Goal: Information Seeking & Learning: Learn about a topic

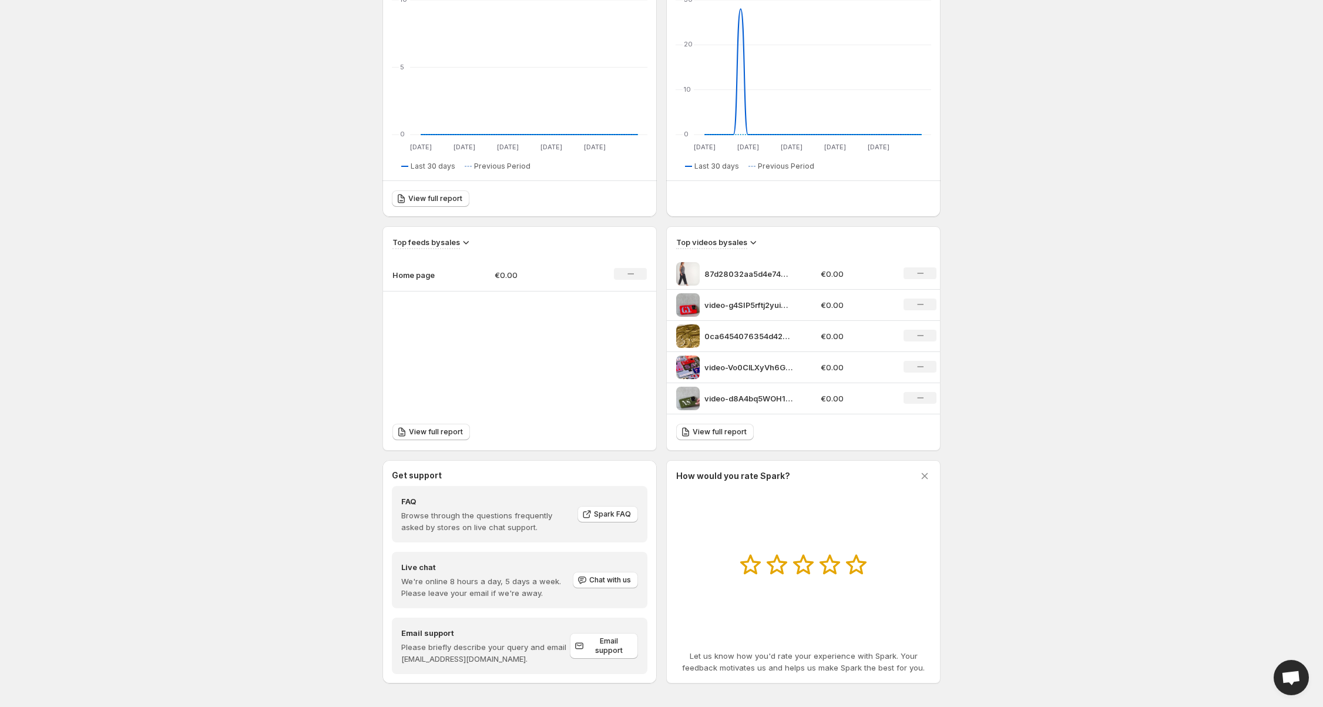
scroll to position [191, 0]
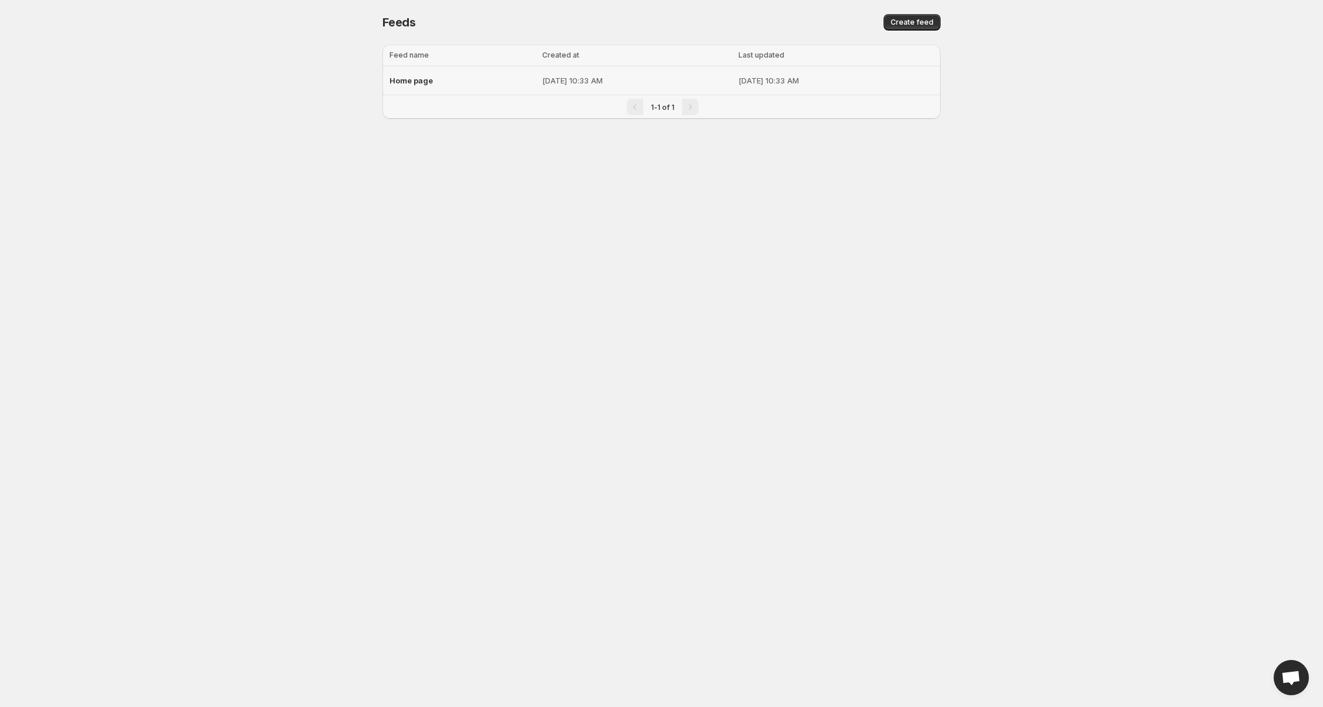
click at [462, 68] on td "Home page" at bounding box center [460, 80] width 156 height 29
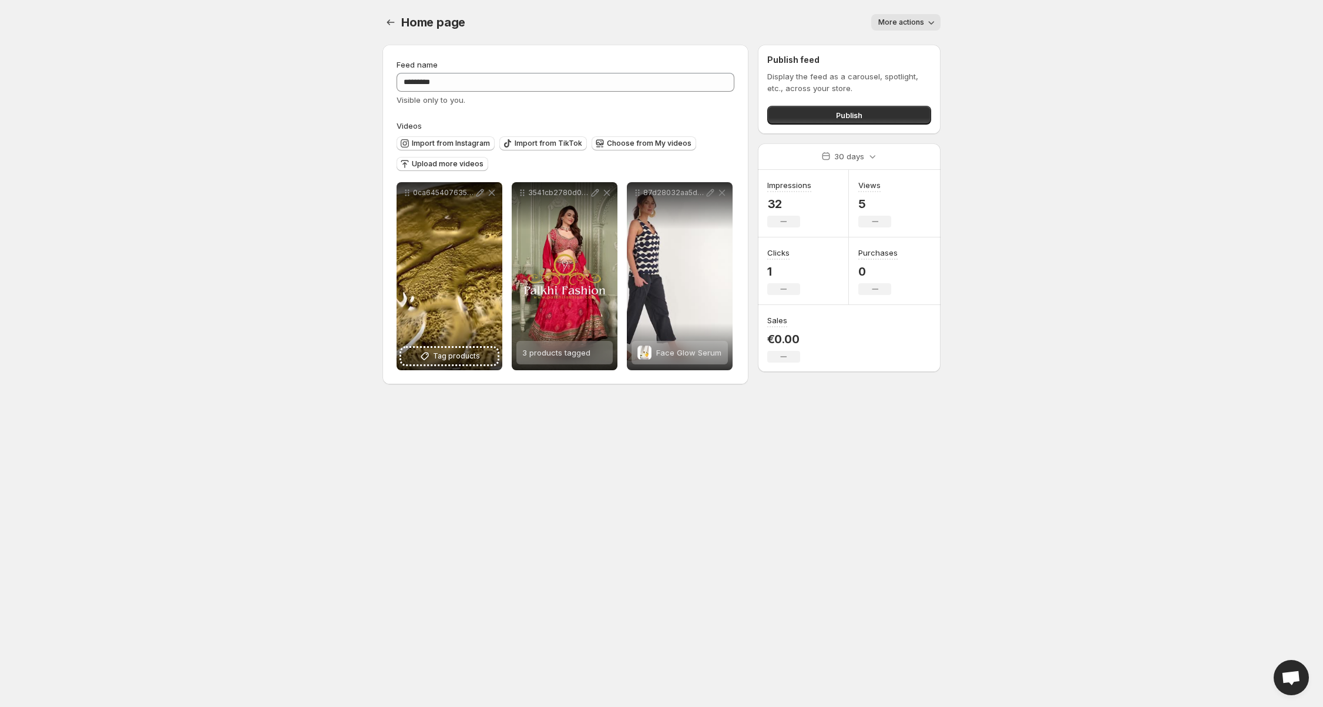
click at [204, 107] on body "**********" at bounding box center [661, 353] width 1323 height 707
click at [393, 24] on icon "Settings" at bounding box center [391, 22] width 12 height 12
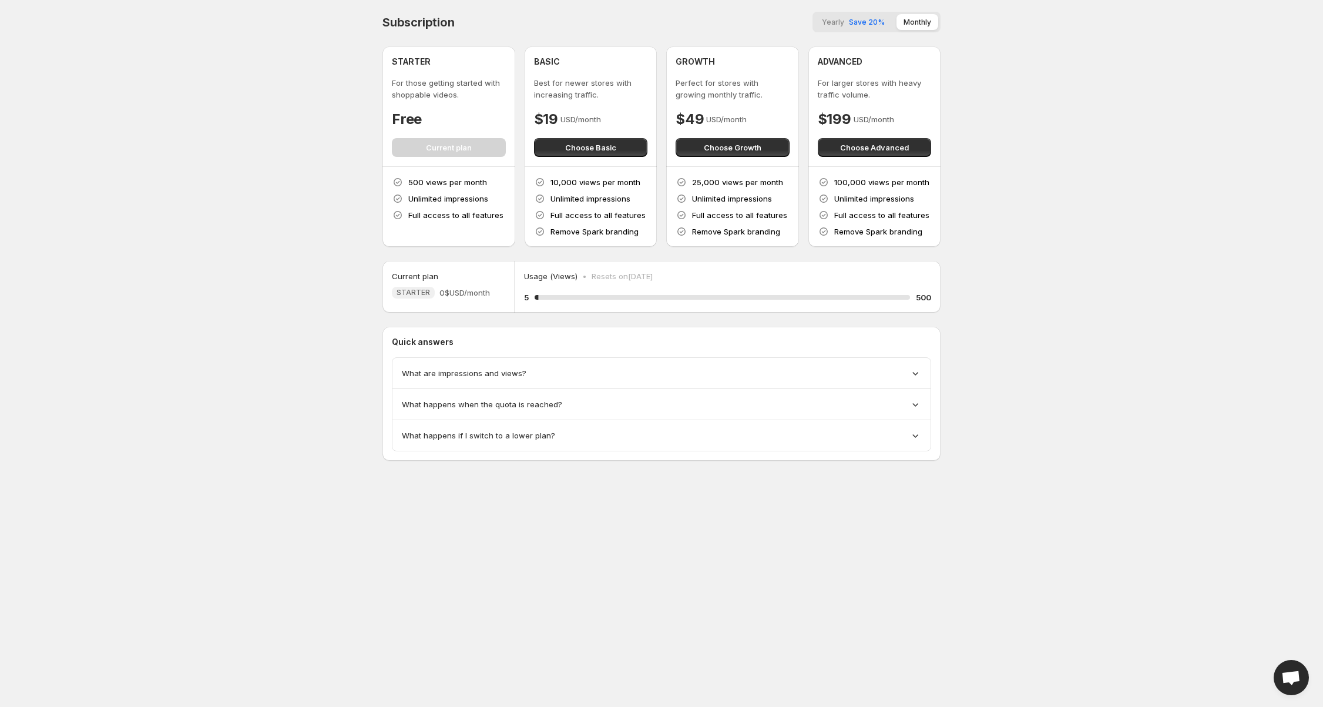
click at [143, 288] on body "Home Feeds Videos Subscription Settings Subscription Yearly Save 20% Monthly ST…" at bounding box center [661, 353] width 1323 height 707
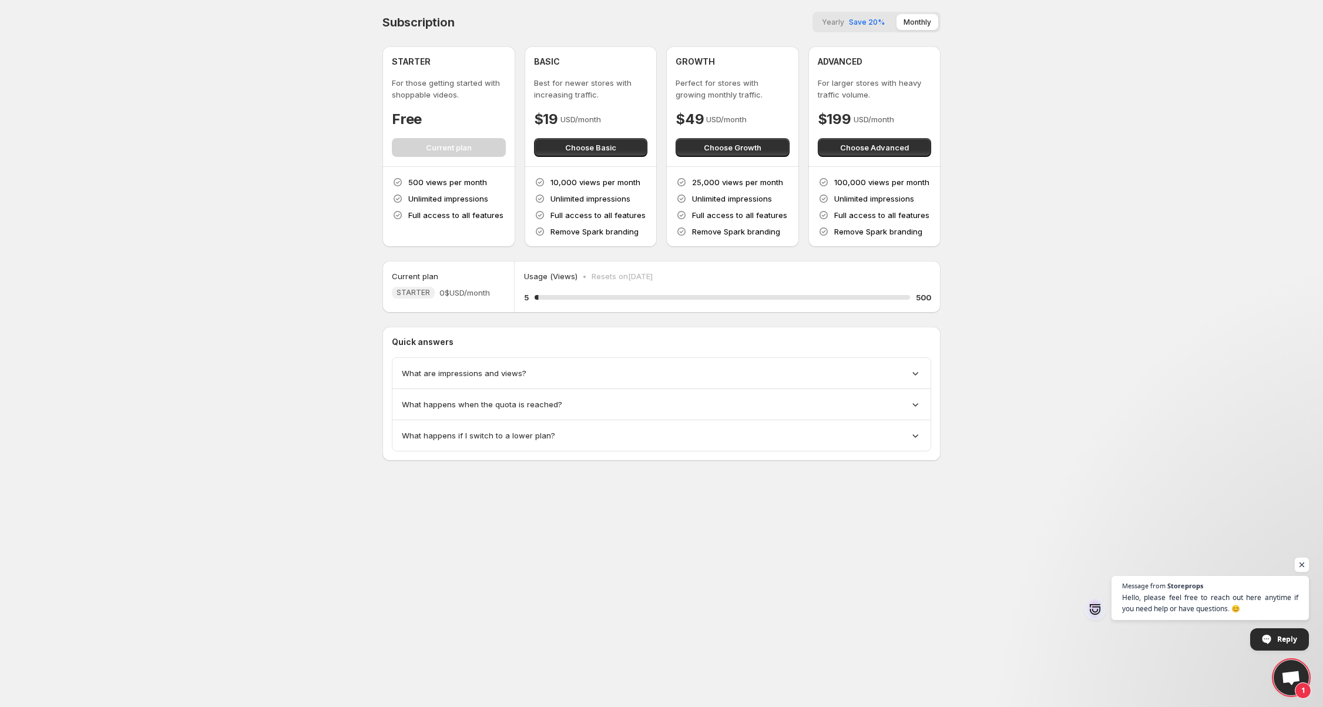
click at [1302, 567] on span "Open chat" at bounding box center [1301, 564] width 15 height 15
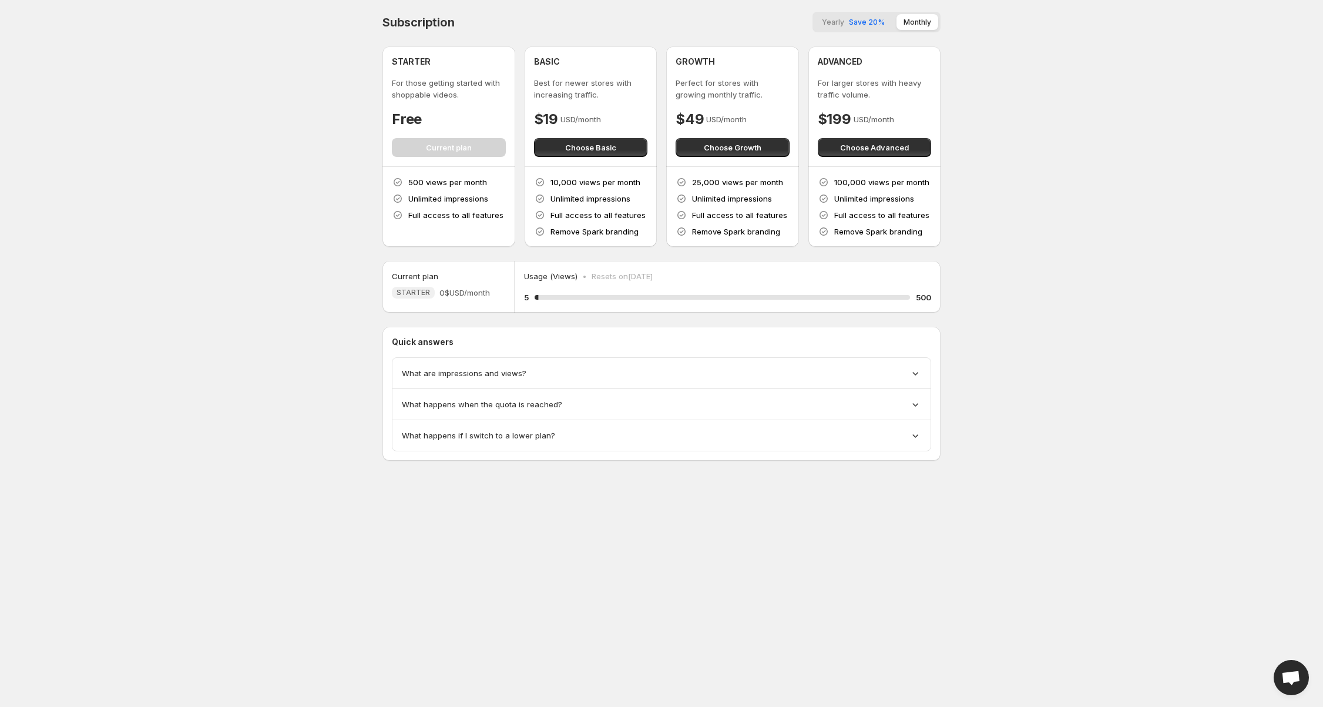
click at [1302, 567] on body "Home Feeds Videos Subscription Settings Subscription Yearly Save 20% Monthly ST…" at bounding box center [661, 353] width 1323 height 707
click at [1041, 494] on body "Home Feeds Videos Subscription Settings Subscription Yearly Save 20% Monthly ST…" at bounding box center [661, 353] width 1323 height 707
click at [511, 374] on span "What are impressions and views?" at bounding box center [464, 373] width 125 height 12
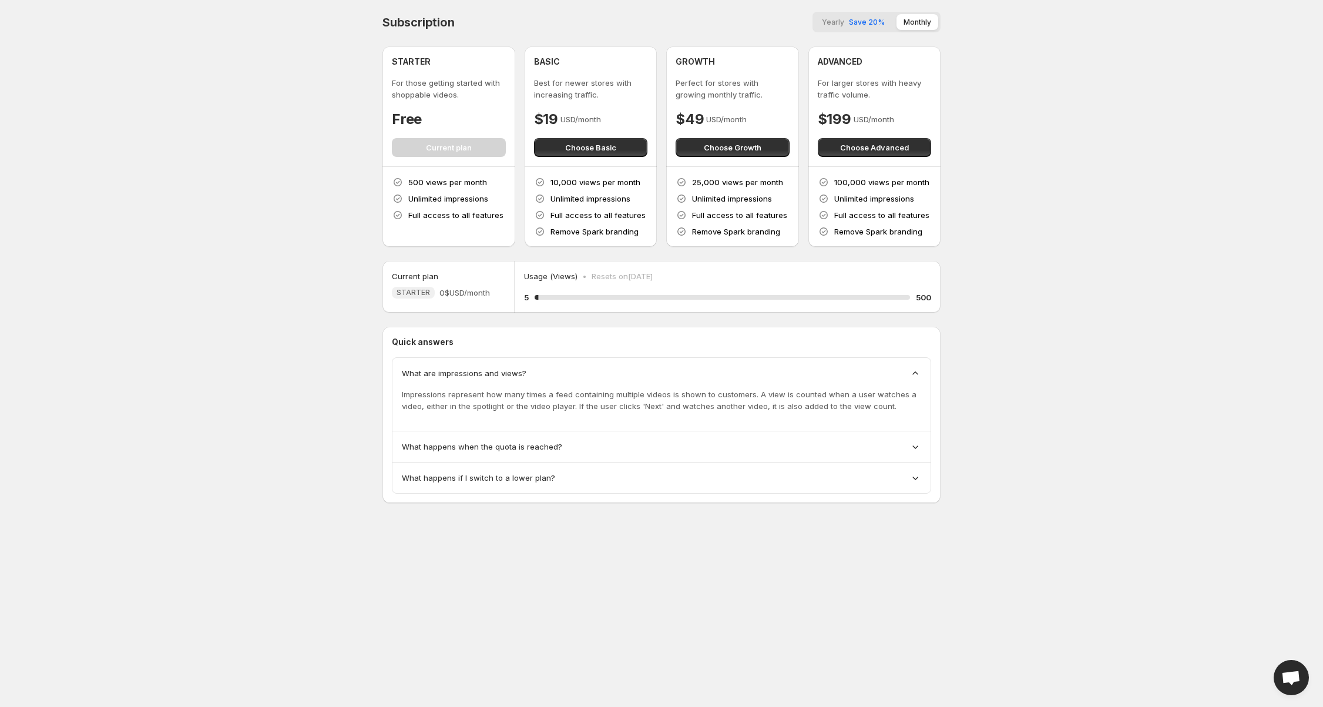
click at [522, 447] on span "What happens when the quota is reached?" at bounding box center [482, 446] width 160 height 12
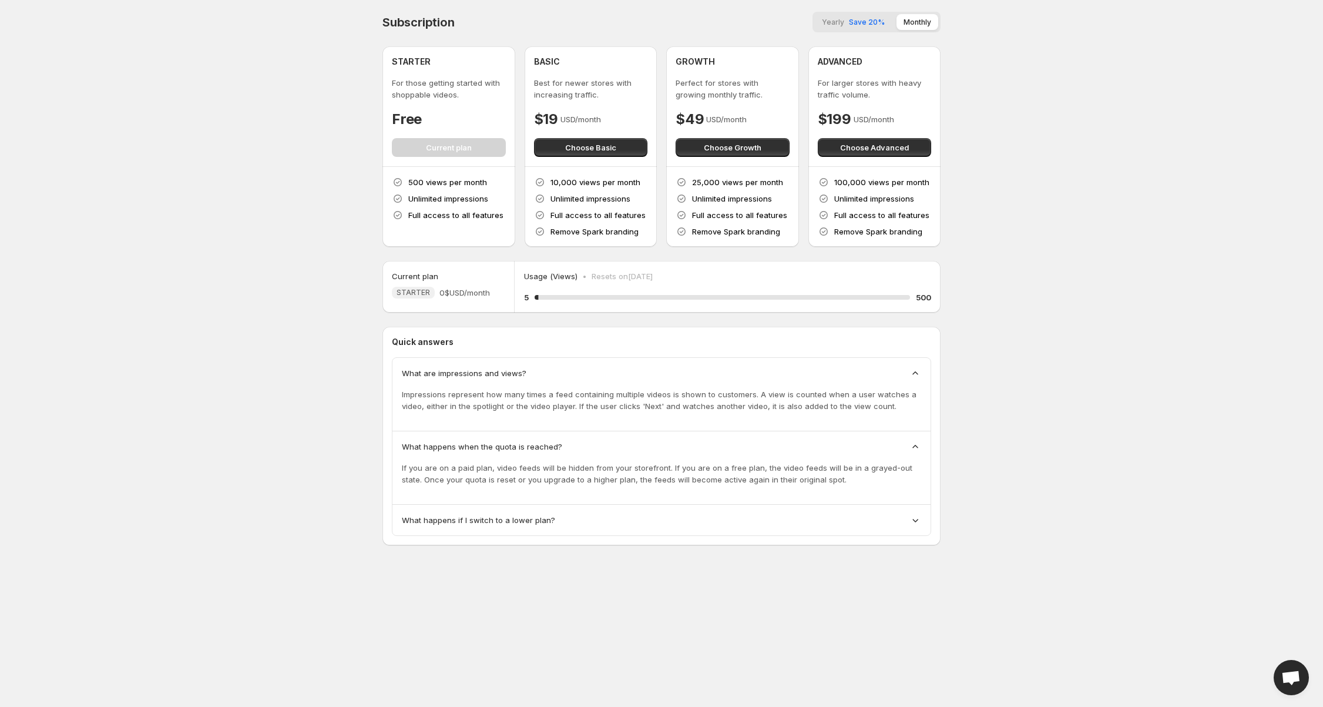
click at [520, 501] on div "What happens when the quota is reached? If you are on a paid plan, video feeds …" at bounding box center [661, 467] width 538 height 73
click at [520, 523] on span "What happens if I switch to a lower plan?" at bounding box center [478, 520] width 153 height 12
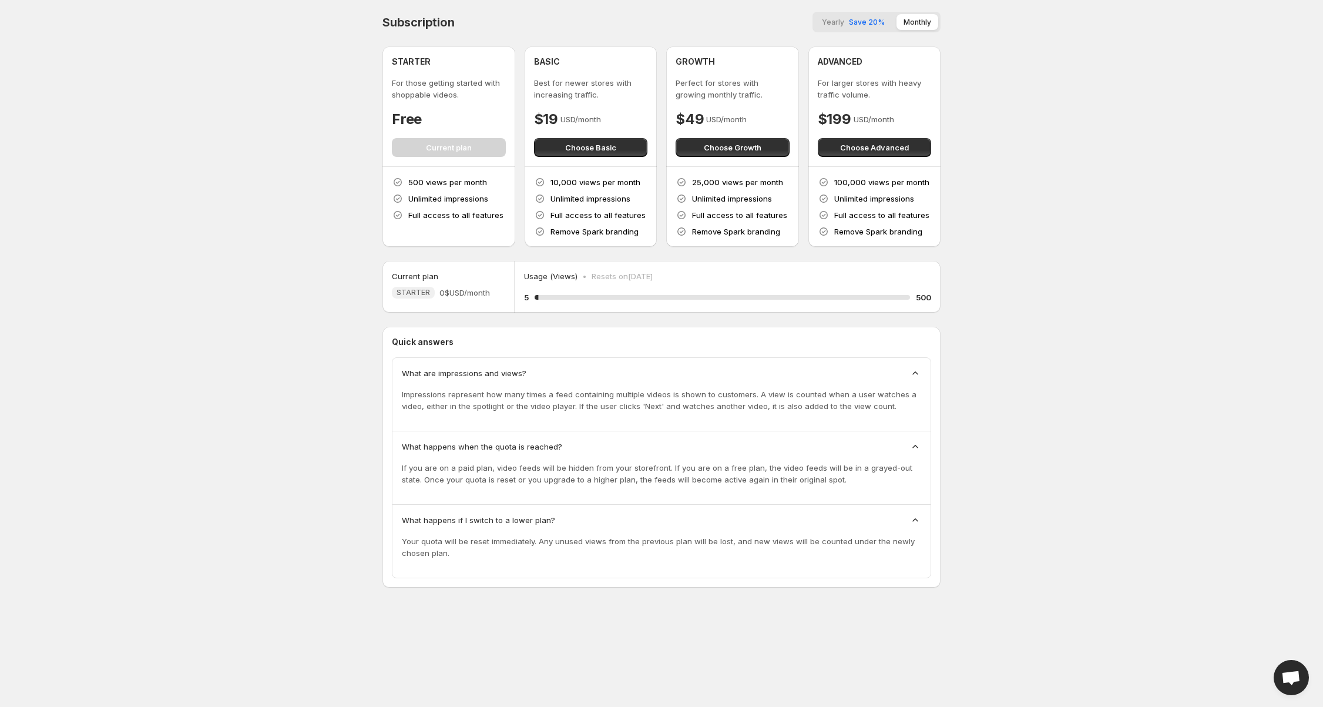
drag, startPoint x: 560, startPoint y: 616, endPoint x: 567, endPoint y: 623, distance: 10.0
click at [567, 623] on body "Home Feeds Videos Subscription Settings Subscription Yearly Save 20% Monthly ST…" at bounding box center [661, 353] width 1323 height 707
